Goal: Understand process/instructions: Learn how to perform a task or action

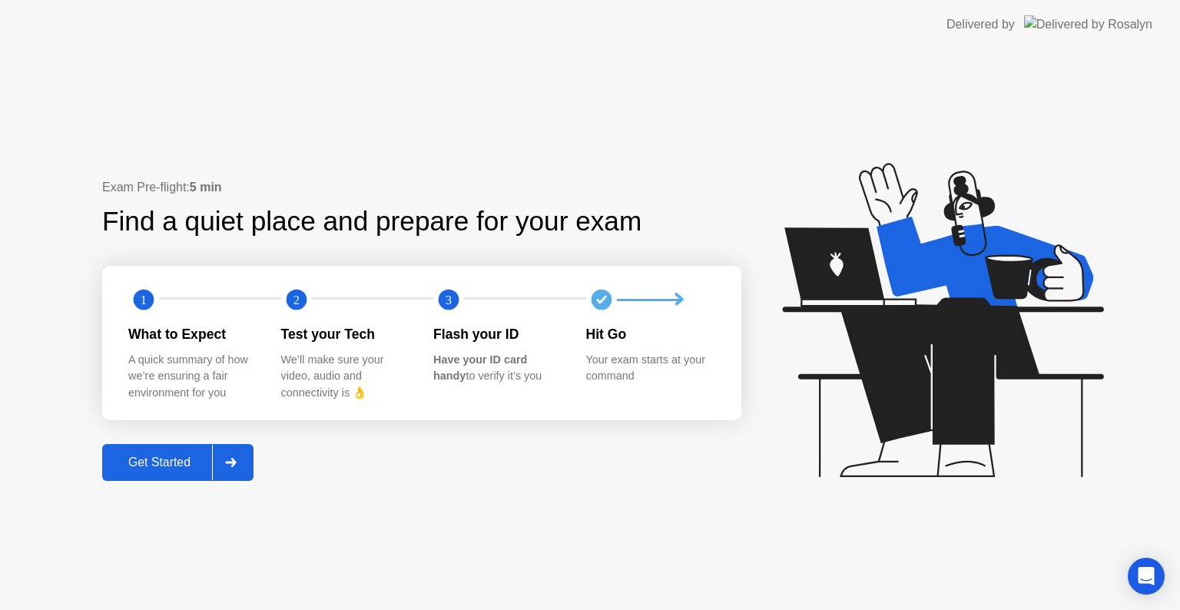
click at [158, 456] on div "Get Started" at bounding box center [159, 463] width 105 height 14
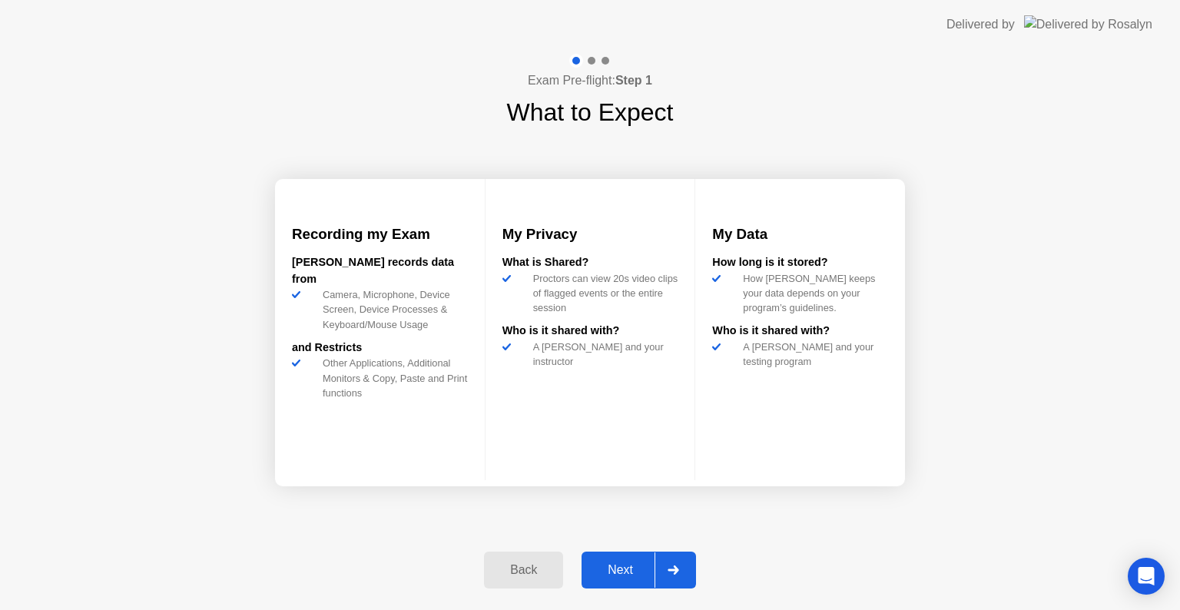
click at [593, 565] on div "Next" at bounding box center [620, 570] width 68 height 14
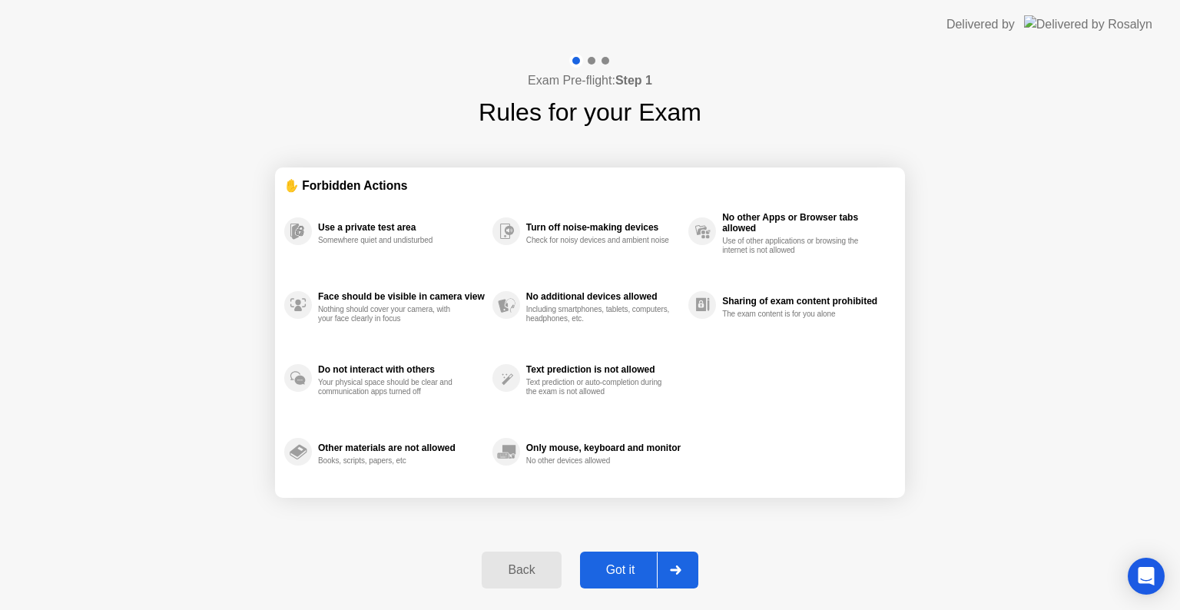
click at [614, 570] on div "Got it" at bounding box center [621, 570] width 72 height 14
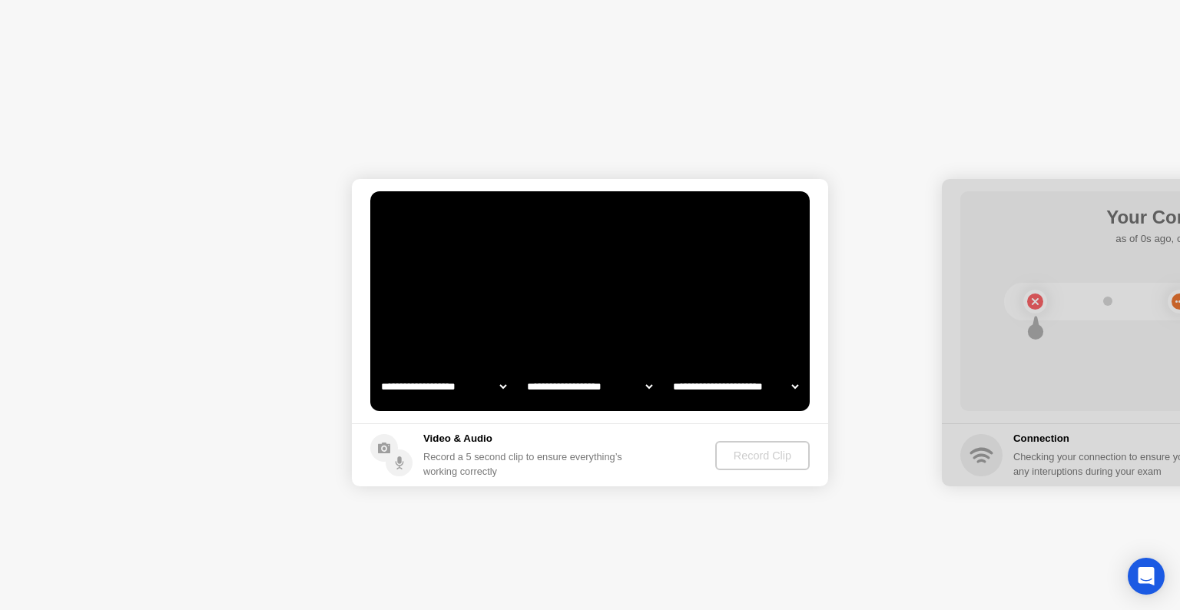
select select "**********"
select select "*******"
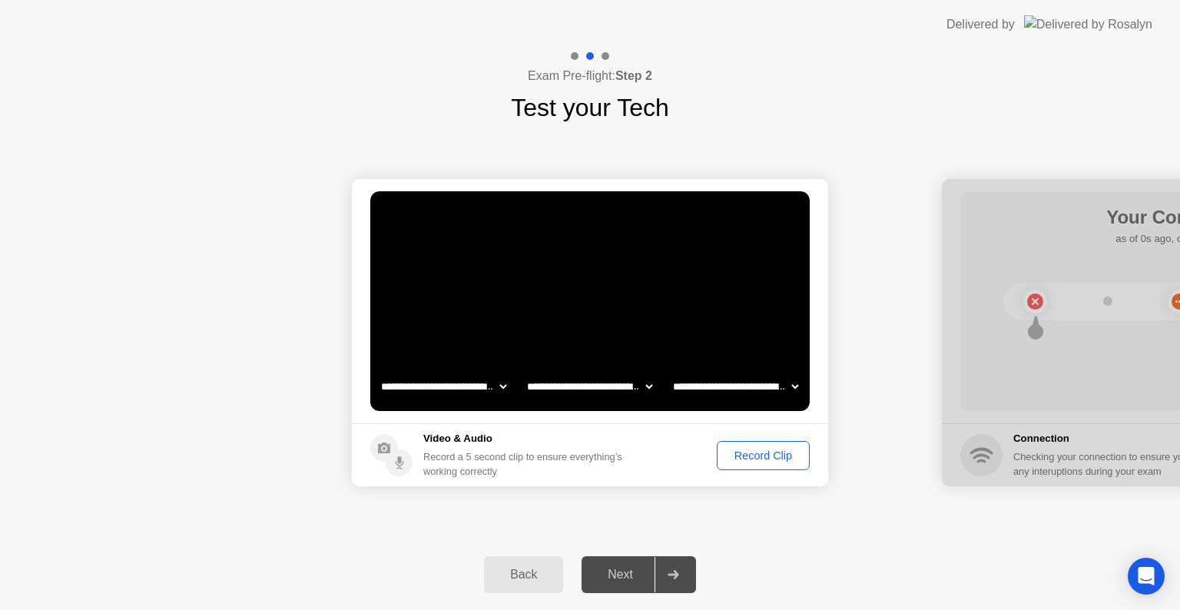
click at [761, 460] on div "Record Clip" at bounding box center [763, 456] width 82 height 12
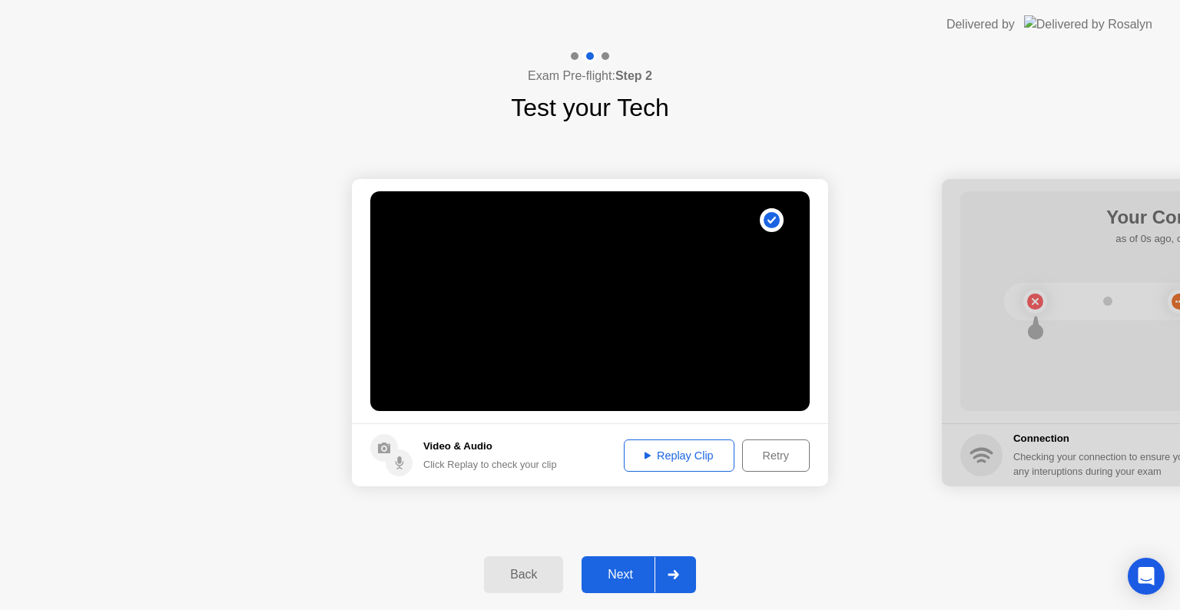
click at [622, 575] on div "Next" at bounding box center [620, 575] width 68 height 14
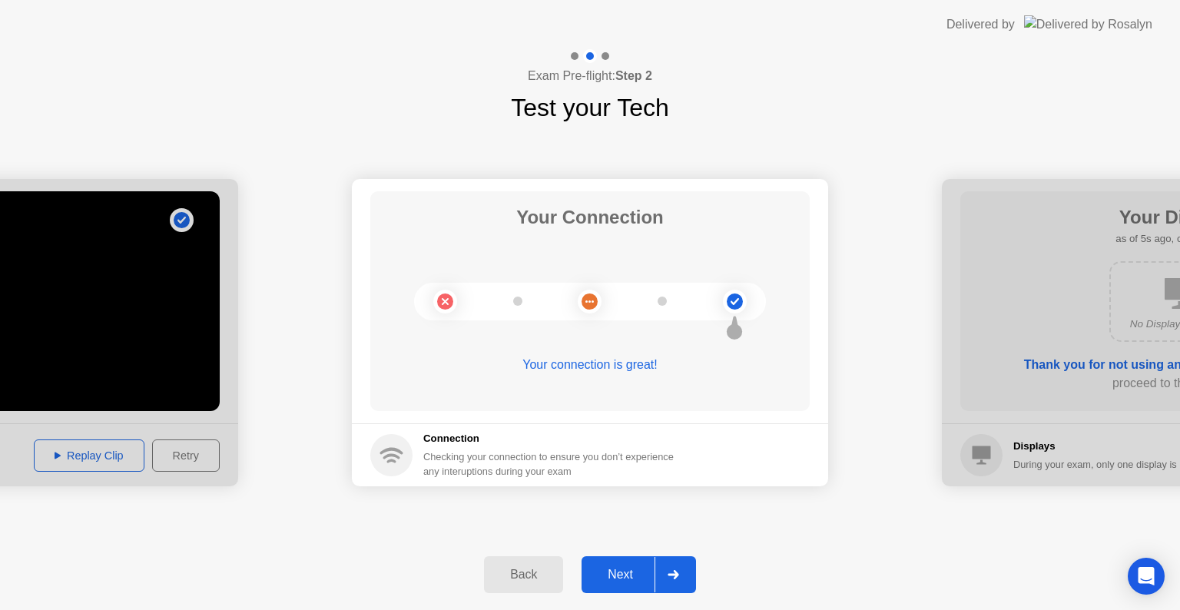
click at [626, 576] on div "Next" at bounding box center [620, 575] width 68 height 14
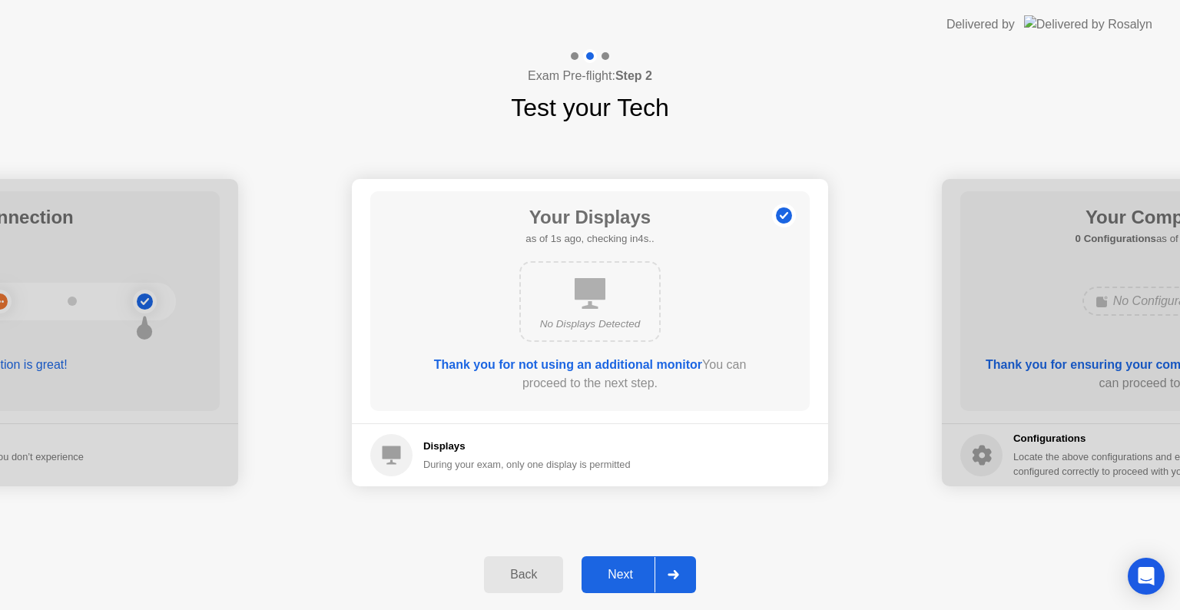
click at [626, 576] on div "Next" at bounding box center [620, 575] width 68 height 14
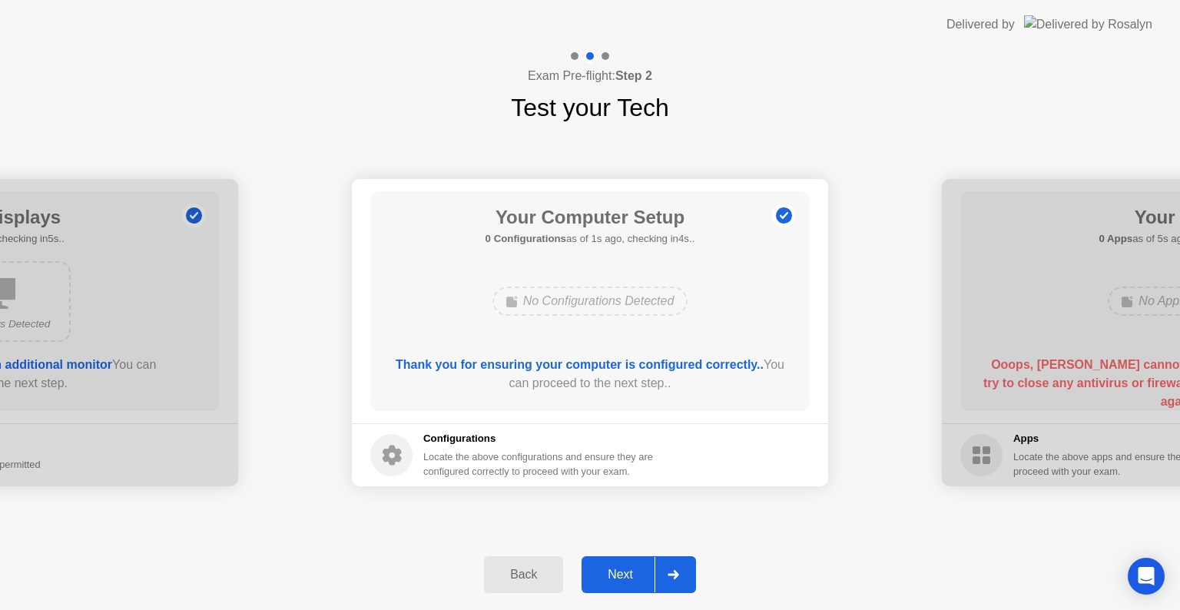
click at [626, 576] on div "Next" at bounding box center [620, 575] width 68 height 14
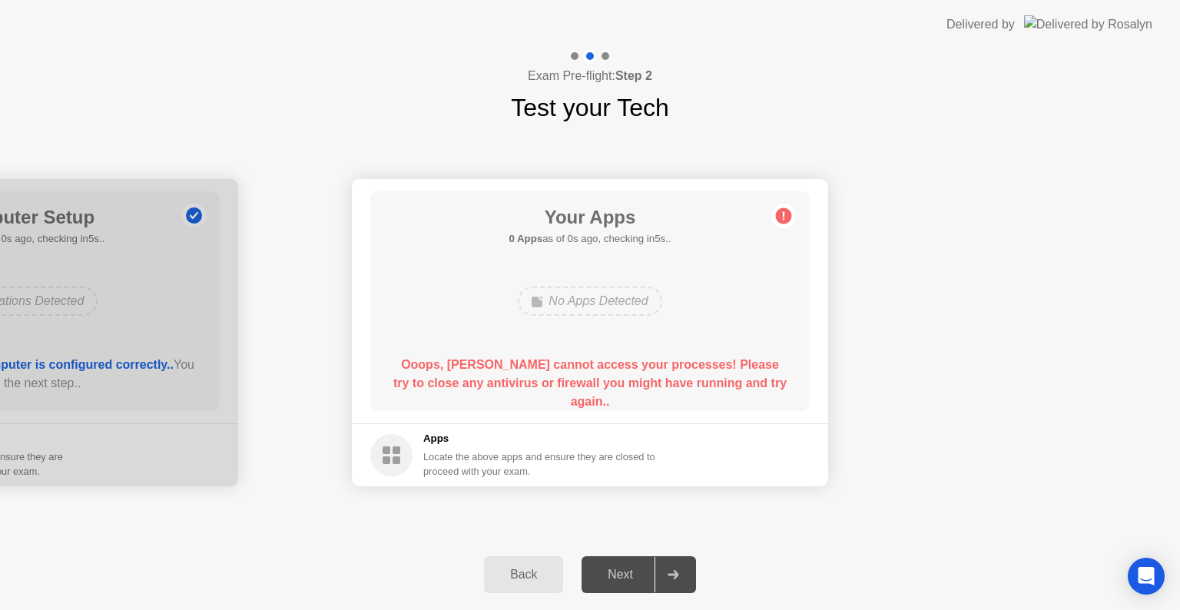
drag, startPoint x: 401, startPoint y: 363, endPoint x: 669, endPoint y: 406, distance: 271.6
click at [669, 406] on div "Your Apps 0 Apps as of 0s ago, checking in5s.. No Apps Detected Ooops, [PERSON_…" at bounding box center [590, 301] width 440 height 220
click at [627, 580] on div "Next" at bounding box center [620, 575] width 68 height 14
click at [679, 578] on icon at bounding box center [674, 574] width 12 height 9
click at [390, 449] on circle at bounding box center [391, 455] width 42 height 42
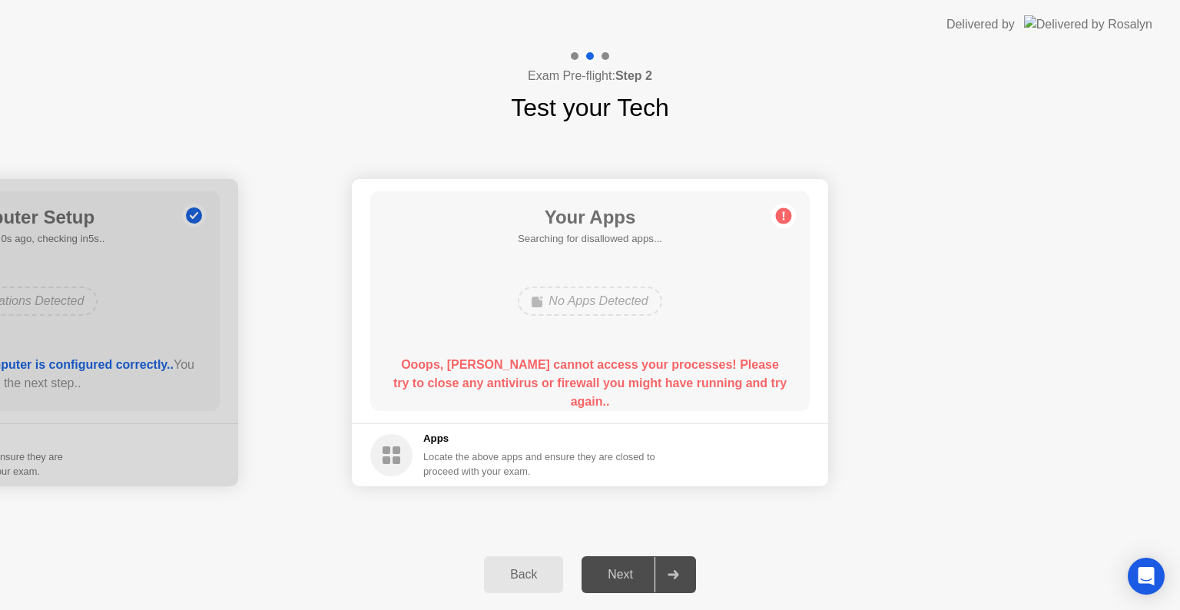
drag, startPoint x: 769, startPoint y: 382, endPoint x: 517, endPoint y: 347, distance: 254.5
click at [517, 347] on div "Your Apps Searching for disallowed apps... No Apps Detected Ooops, [PERSON_NAME…" at bounding box center [590, 301] width 440 height 220
click at [533, 576] on div "Back" at bounding box center [524, 575] width 70 height 14
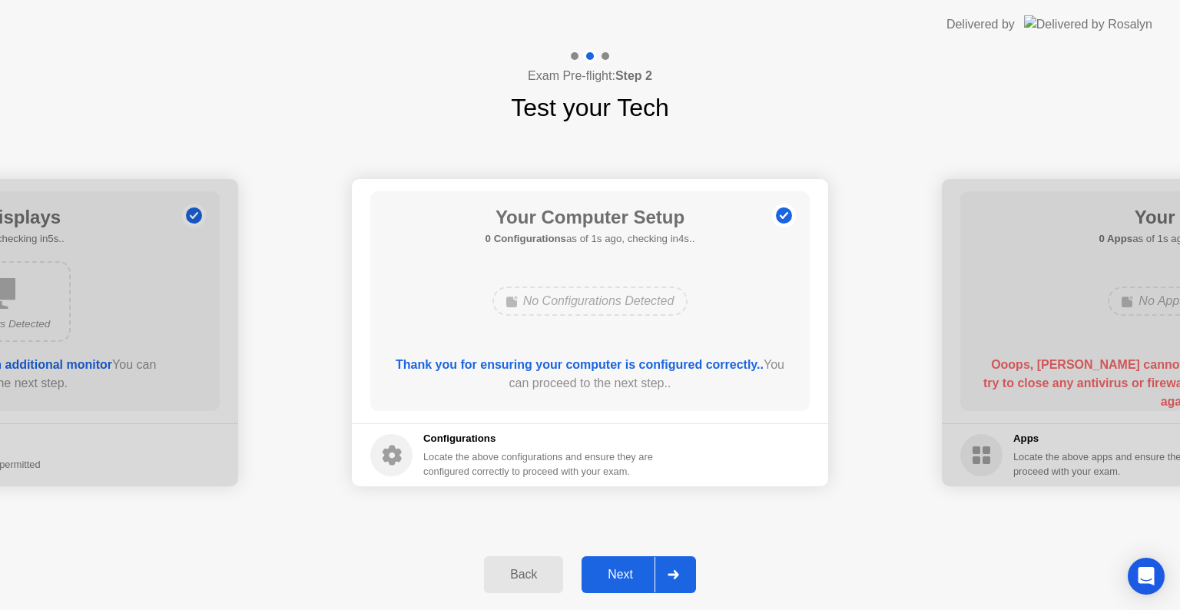
click at [636, 579] on div "Next" at bounding box center [620, 575] width 68 height 14
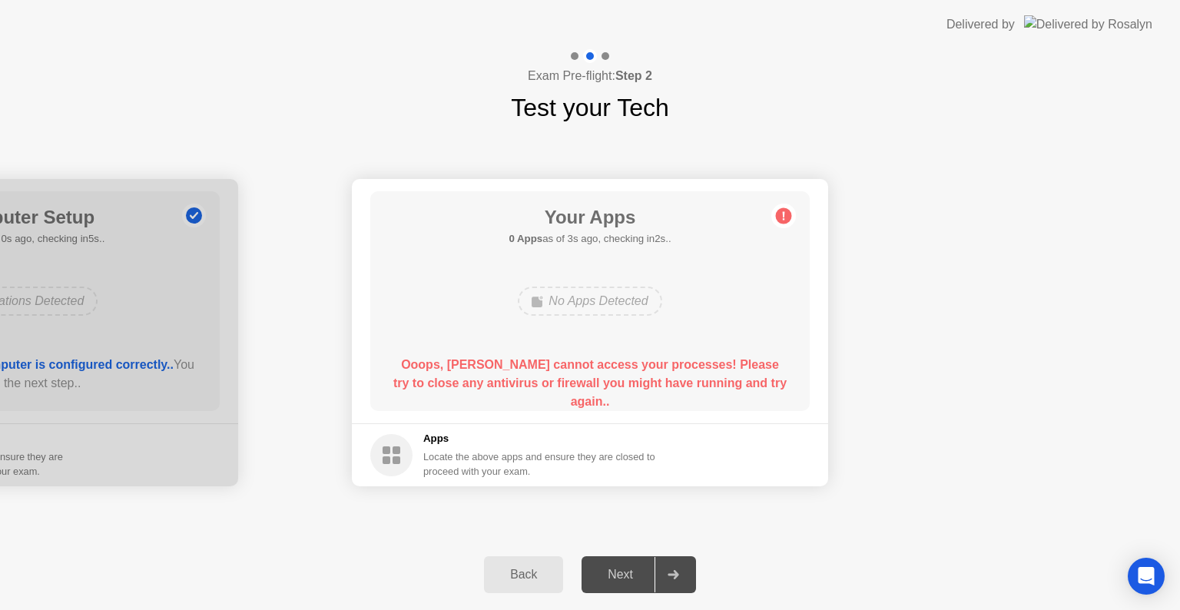
click at [608, 304] on div "No Apps Detected" at bounding box center [590, 301] width 144 height 29
